Goal: Task Accomplishment & Management: Complete application form

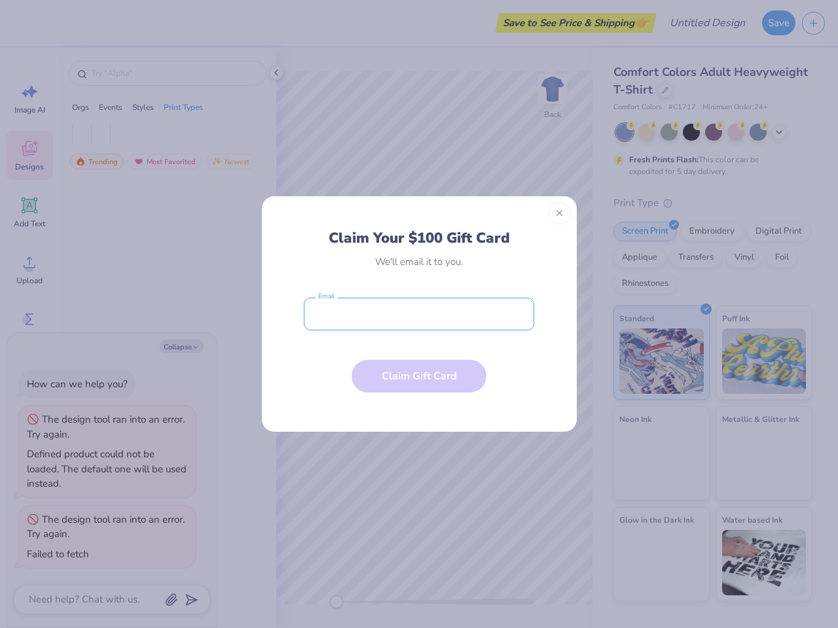
type textarea "x"
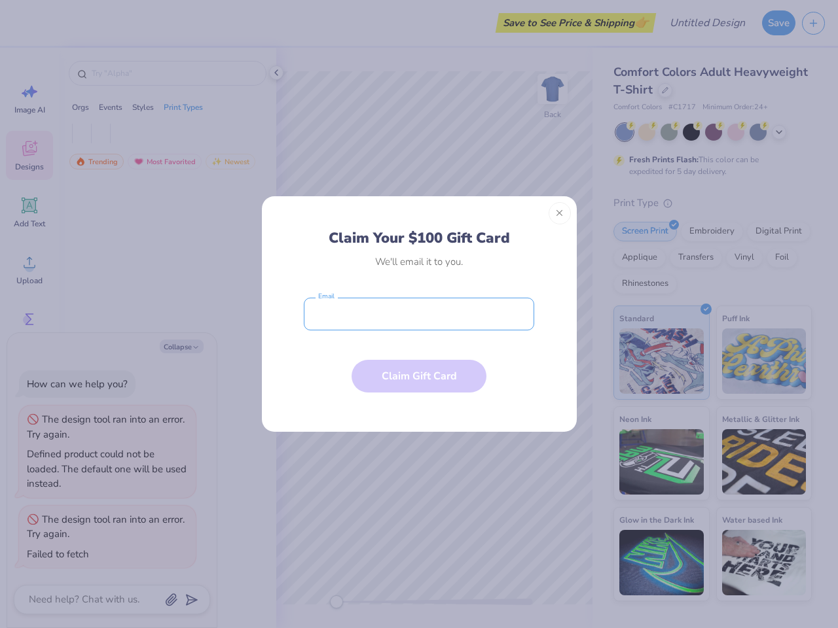
click at [419, 314] on input "email" at bounding box center [419, 314] width 230 height 33
click at [559, 213] on button "Close" at bounding box center [559, 213] width 22 height 22
